Goal: Task Accomplishment & Management: Use online tool/utility

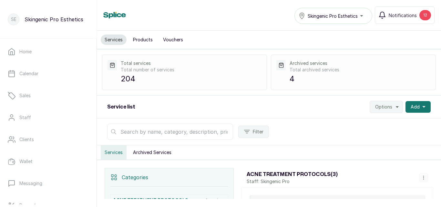
click at [150, 133] on input "text" at bounding box center [170, 132] width 126 height 16
type input "massage"
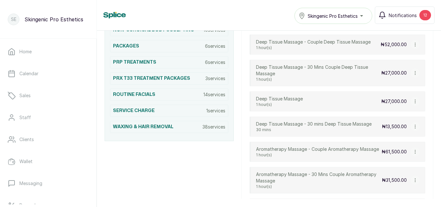
scroll to position [400, 0]
